Goal: Check status: Check status

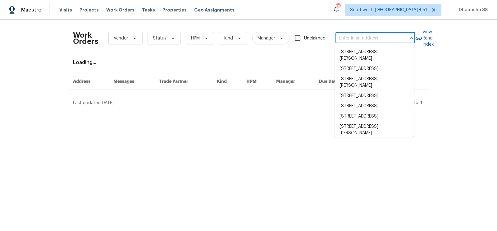
click at [370, 43] on input "text" at bounding box center [367, 39] width 62 height 10
paste input "3540 Greens Mill Rd, Spring Hill, TN 37174"
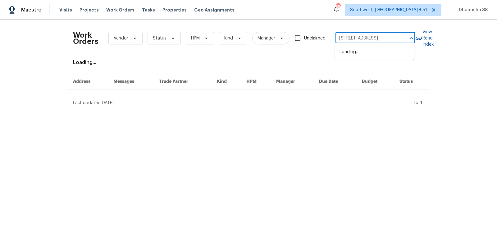
scroll to position [0, 27]
type input "3540 Greens Mill Rd, Spring Hill, TN 37174"
click at [357, 56] on li "3540 Greens Mill Rd, Spring Hill, TN 37174" at bounding box center [375, 52] width 80 height 10
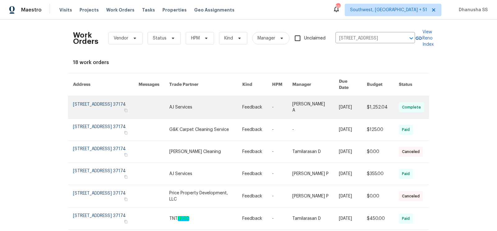
click at [207, 100] on link at bounding box center [205, 107] width 73 height 22
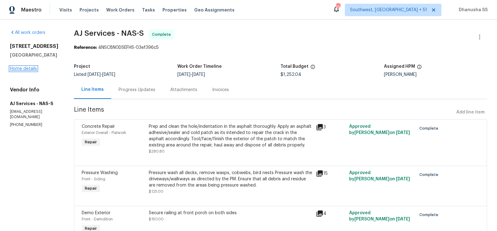
click at [21, 68] on link "Home details" at bounding box center [23, 69] width 27 height 4
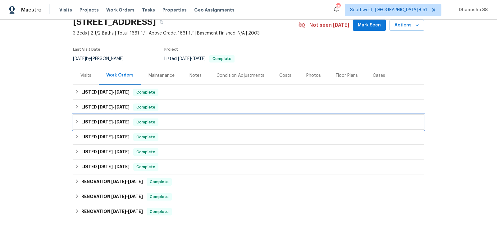
click at [198, 122] on div "LISTED 7/14/25 - 7/25/25 Complete" at bounding box center [249, 121] width 348 height 7
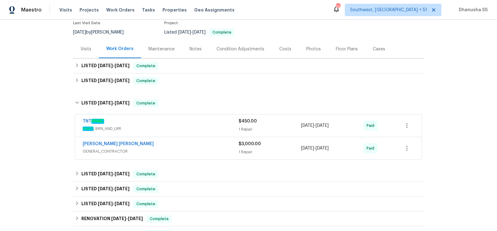
click at [201, 124] on div "TNT HVAC" at bounding box center [161, 121] width 156 height 7
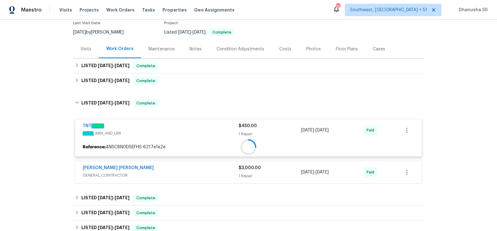
scroll to position [110, 0]
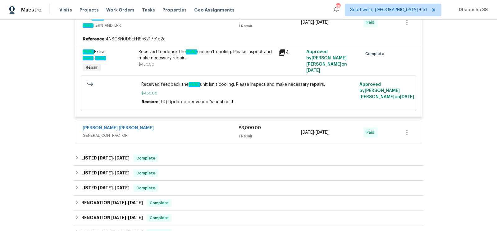
click at [201, 124] on div "Fernando Ruiz Hernandez GENERAL_CONTRACTOR $3,000.00 1 Repair 7/14/2025 - 7/16/…" at bounding box center [248, 132] width 347 height 22
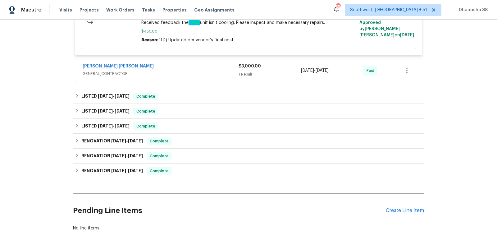
click at [195, 63] on div "Fernando Ruiz Hernandez" at bounding box center [161, 66] width 156 height 7
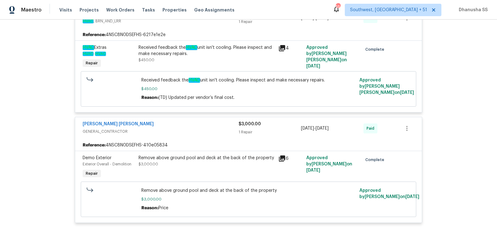
scroll to position [104, 0]
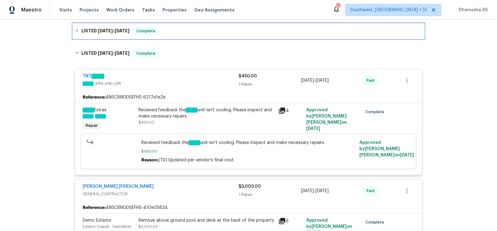
click at [179, 36] on div "LISTED 8/24/25 - 9/4/25 Complete" at bounding box center [248, 31] width 351 height 15
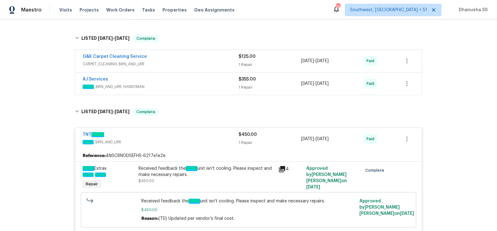
click at [208, 86] on span "ROOF , BRN_AND_LRR, HANDYMAN" at bounding box center [161, 87] width 156 height 6
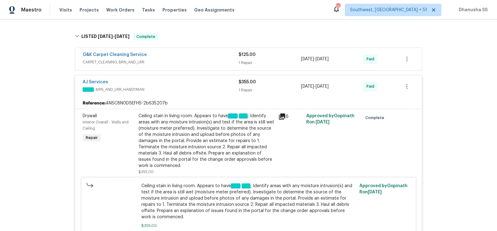
scroll to position [106, 0]
click at [208, 57] on div "G&K Carpet Cleaning Service" at bounding box center [161, 54] width 156 height 7
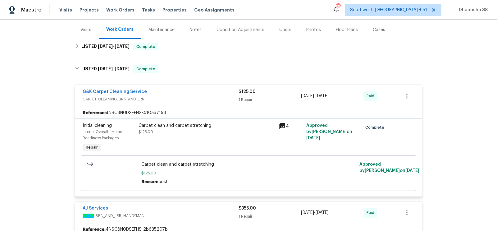
scroll to position [57, 0]
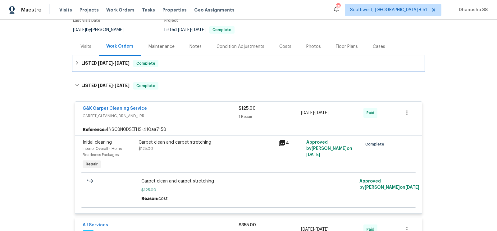
click at [196, 66] on div "LISTED 9/7/25 - 9/9/25 Complete" at bounding box center [249, 63] width 348 height 7
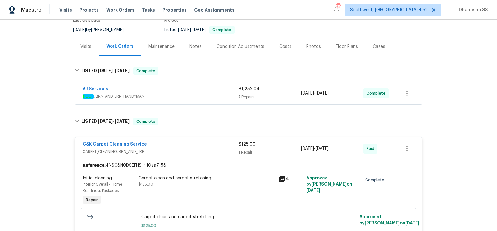
click at [213, 97] on span "ROOF , BRN_AND_LRR, HANDYMAN" at bounding box center [161, 96] width 156 height 6
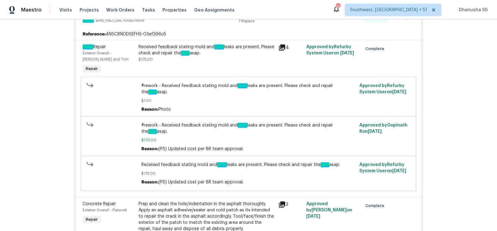
scroll to position [111, 0]
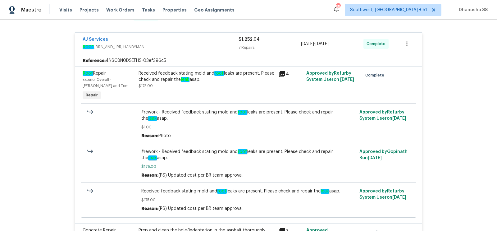
click at [193, 86] on div "Received feedback stating mold and roof leaks are present. Please check and rep…" at bounding box center [207, 79] width 136 height 19
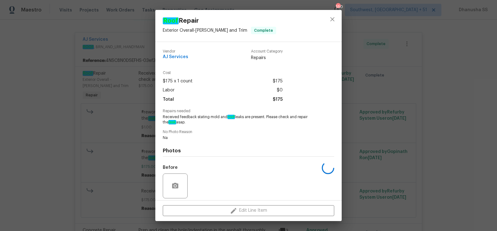
scroll to position [45, 0]
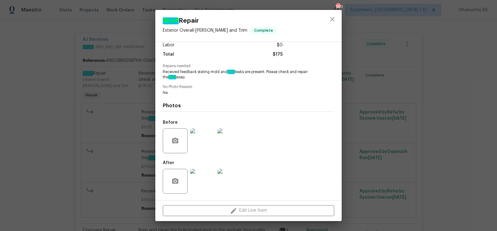
click at [207, 142] on img at bounding box center [202, 140] width 25 height 25
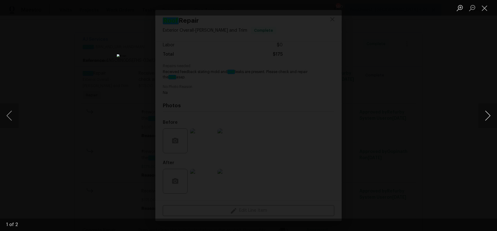
click at [493, 118] on button "Next image" at bounding box center [488, 115] width 19 height 25
click at [8, 120] on button "Previous image" at bounding box center [9, 115] width 19 height 25
click at [424, 97] on div "Lightbox" at bounding box center [248, 115] width 497 height 231
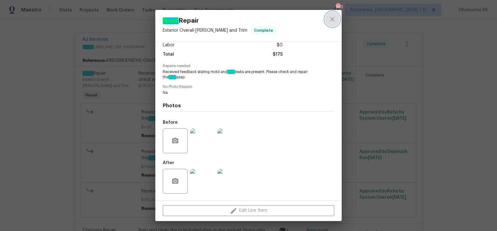
click at [331, 19] on icon "close" at bounding box center [332, 19] width 7 height 7
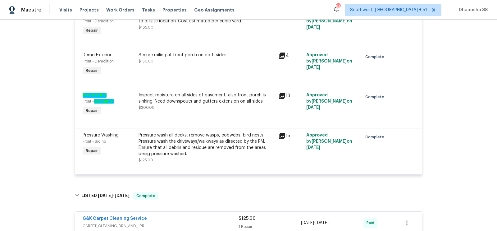
scroll to position [425, 0]
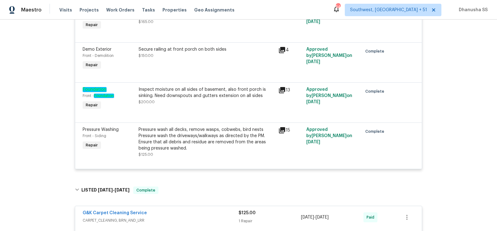
click at [213, 98] on div "Inspect moisture on all sides of basement, also front porch is sinking. Need do…" at bounding box center [207, 92] width 136 height 12
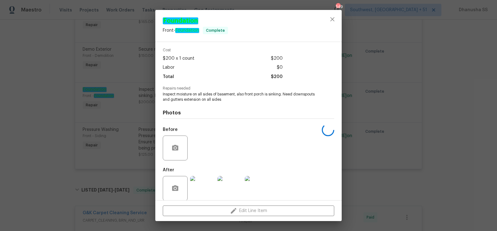
scroll to position [29, 0]
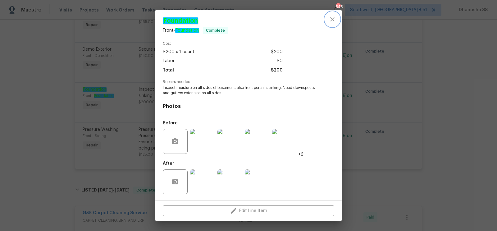
click at [335, 20] on icon "close" at bounding box center [332, 19] width 7 height 7
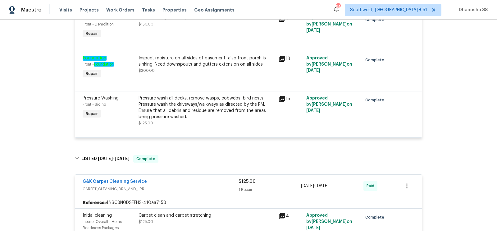
scroll to position [442, 0]
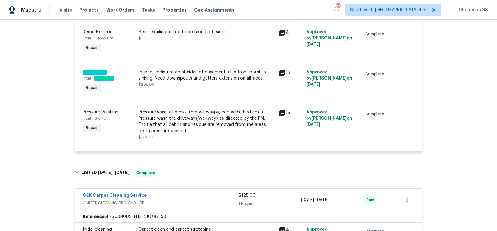
click at [180, 92] on div "Inspect moisture on all sides of basement, also front porch is sinking. Need do…" at bounding box center [207, 81] width 140 height 29
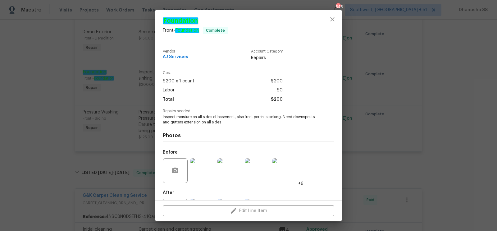
scroll to position [29, 0]
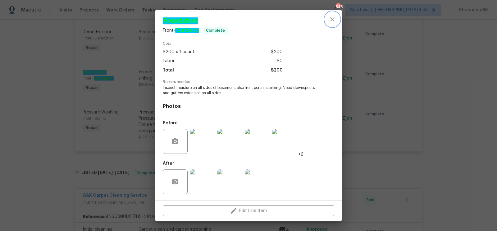
click at [335, 15] on button "close" at bounding box center [332, 19] width 15 height 15
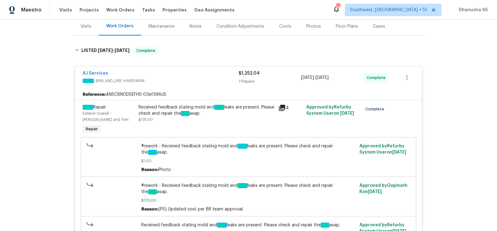
scroll to position [0, 0]
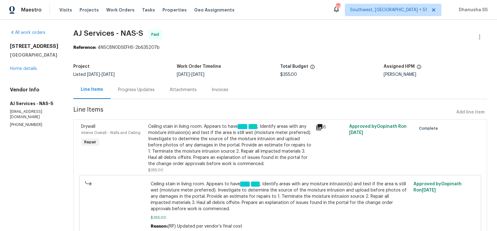
click at [148, 93] on div "Progress Updates" at bounding box center [136, 90] width 37 height 6
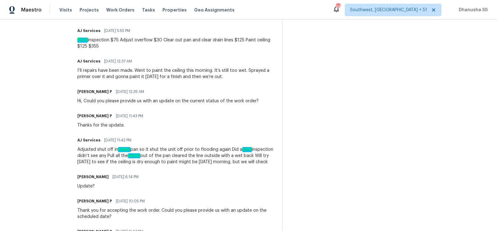
scroll to position [126, 0]
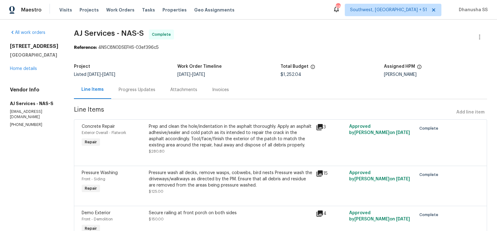
click at [136, 95] on div "Progress Updates" at bounding box center [137, 90] width 52 height 18
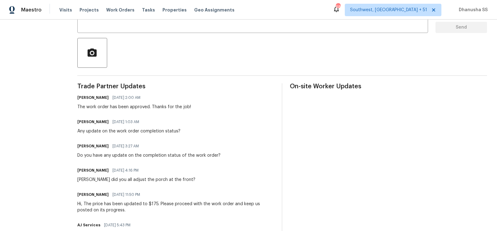
scroll to position [198, 0]
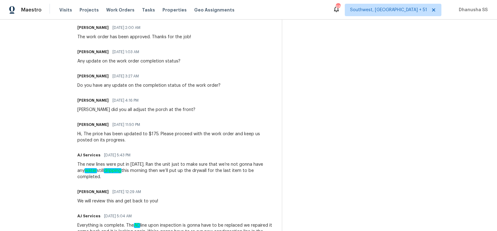
drag, startPoint x: 77, startPoint y: 162, endPoint x: 201, endPoint y: 159, distance: 124.1
click at [201, 159] on div "AJ Services [DATE] 5:43 PM The new lines were put in [DATE]. Ran the unit just …" at bounding box center [175, 165] width 197 height 29
drag, startPoint x: 158, startPoint y: 166, endPoint x: 256, endPoint y: 174, distance: 98.3
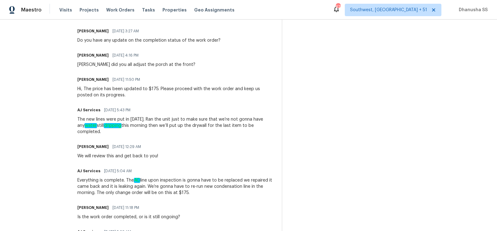
scroll to position [401, 0]
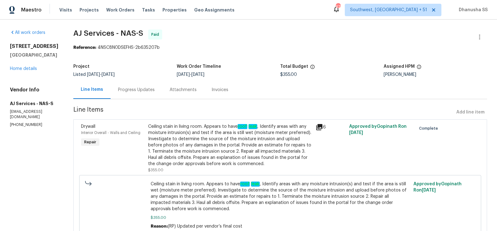
click at [130, 88] on div "Progress Updates" at bounding box center [136, 90] width 37 height 6
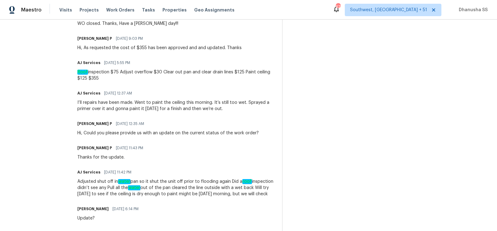
scroll to position [208, 0]
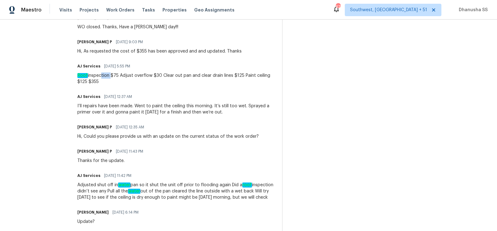
drag, startPoint x: 97, startPoint y: 77, endPoint x: 108, endPoint y: 77, distance: 10.3
click at [108, 77] on div "Roof inspection $75 Adjust overflow $30 Clear out pan and clear drain lines $12…" at bounding box center [175, 78] width 197 height 12
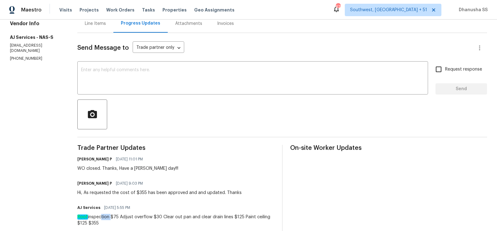
scroll to position [63, 0]
